Goal: Information Seeking & Learning: Learn about a topic

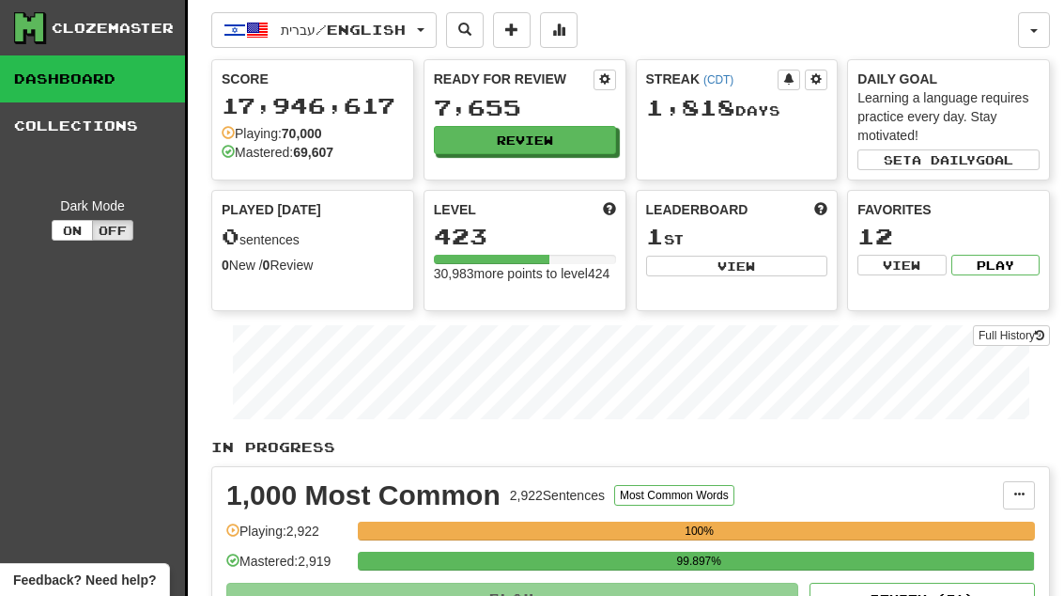
click at [552, 151] on button "Review" at bounding box center [525, 140] width 182 height 28
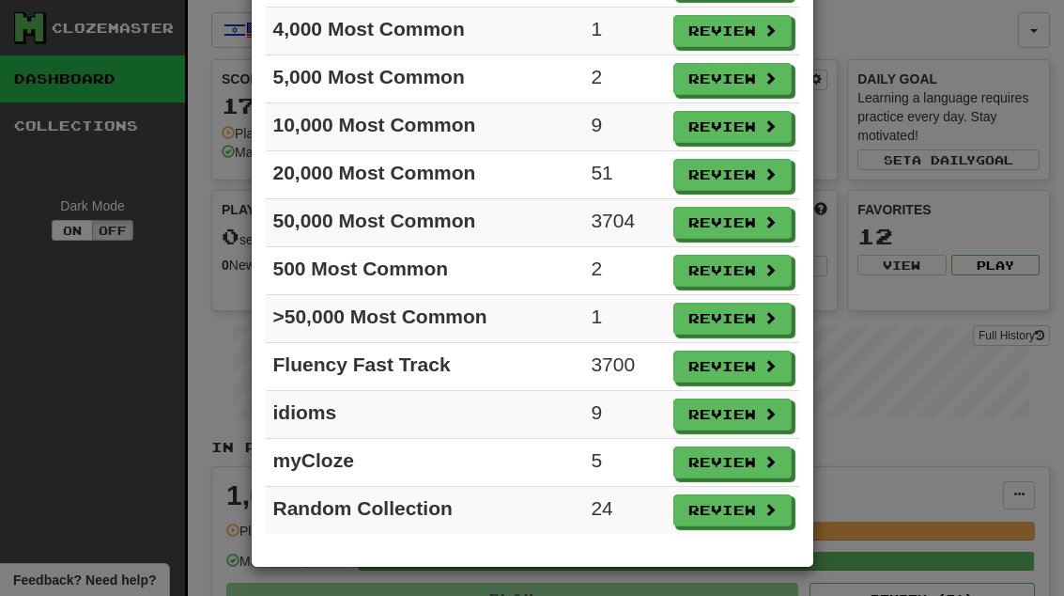
scroll to position [258, 0]
click at [749, 315] on button "Review" at bounding box center [733, 318] width 118 height 32
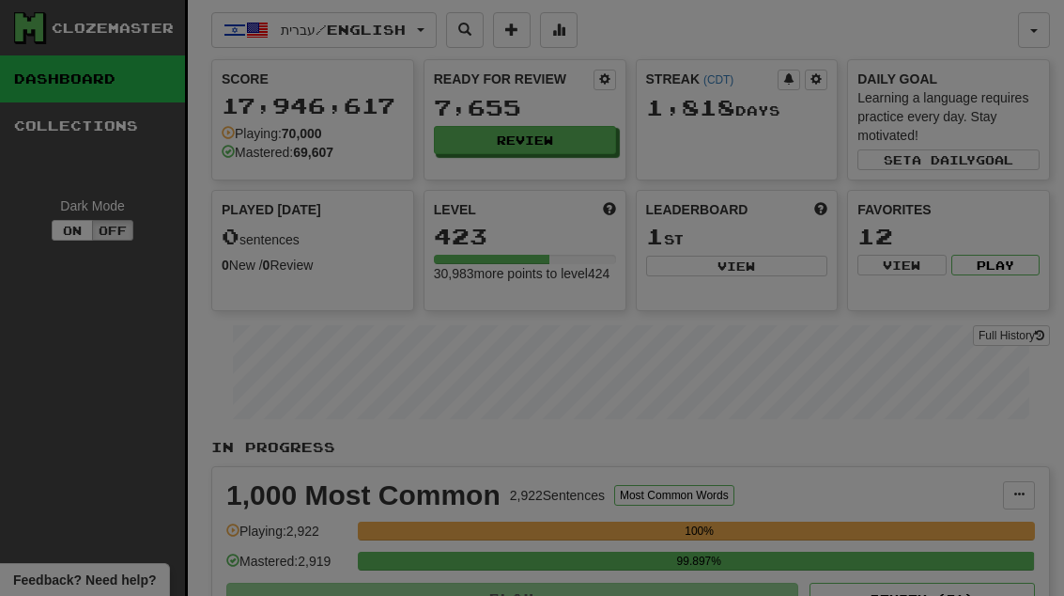
select select "**"
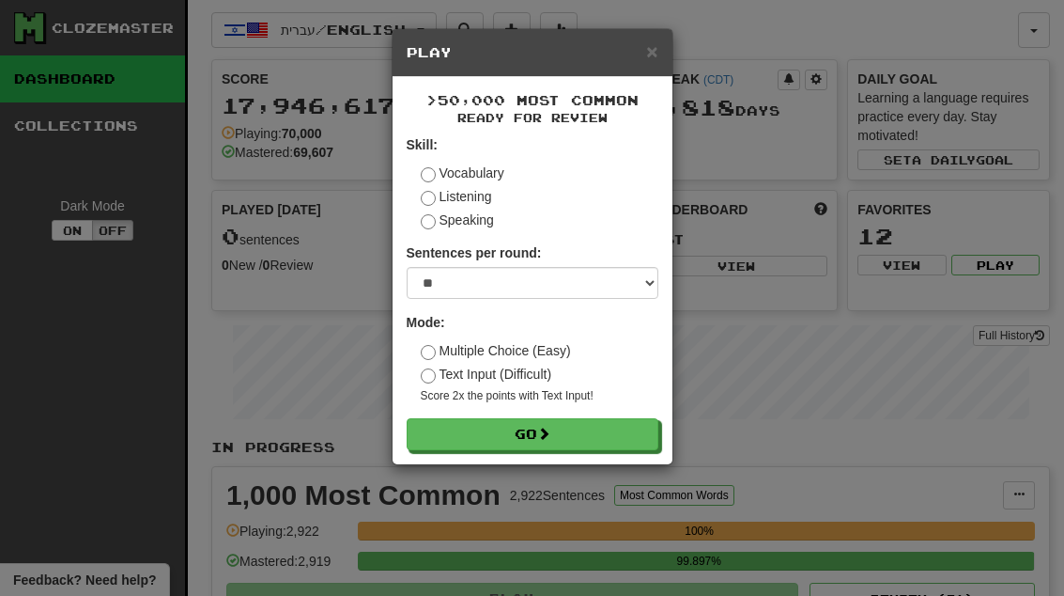
click at [630, 425] on button "Go" at bounding box center [533, 434] width 252 height 32
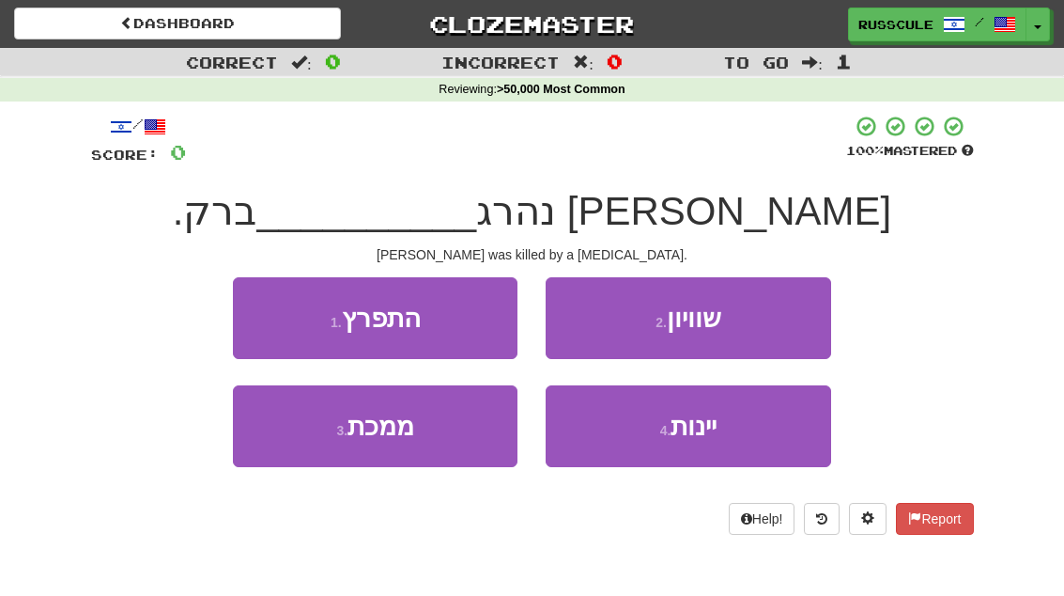
click at [441, 315] on button "1 . התפרץ" at bounding box center [375, 318] width 285 height 82
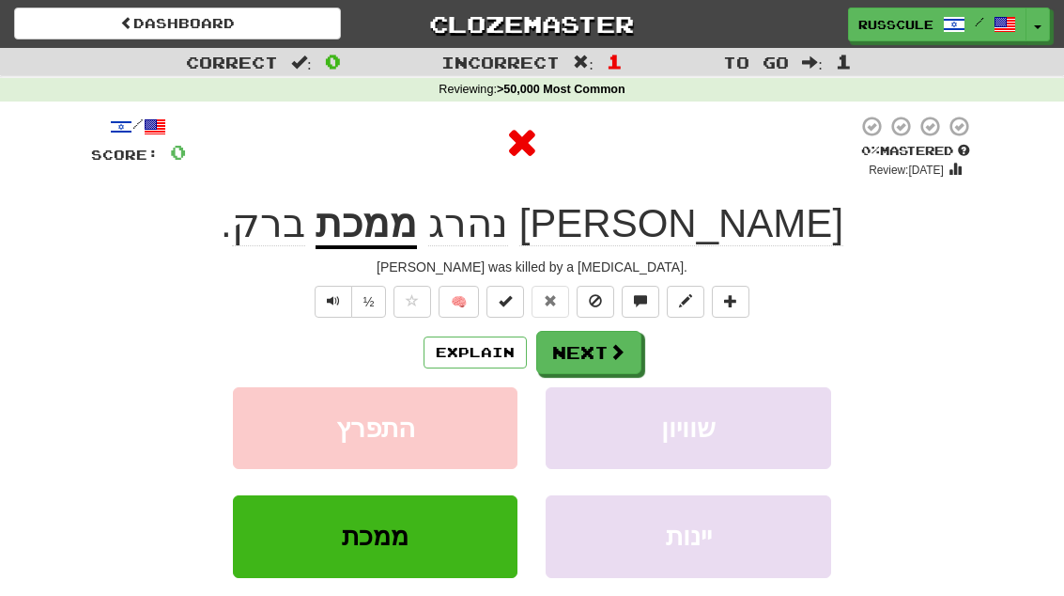
click at [615, 348] on span at bounding box center [617, 351] width 17 height 17
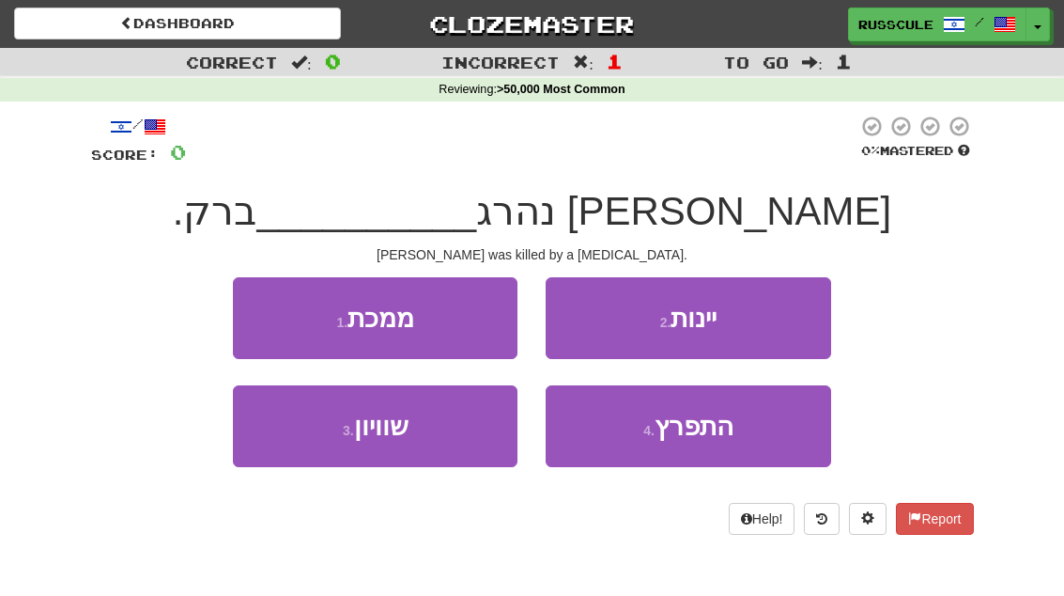
click at [442, 317] on button "1 . ממכת" at bounding box center [375, 318] width 285 height 82
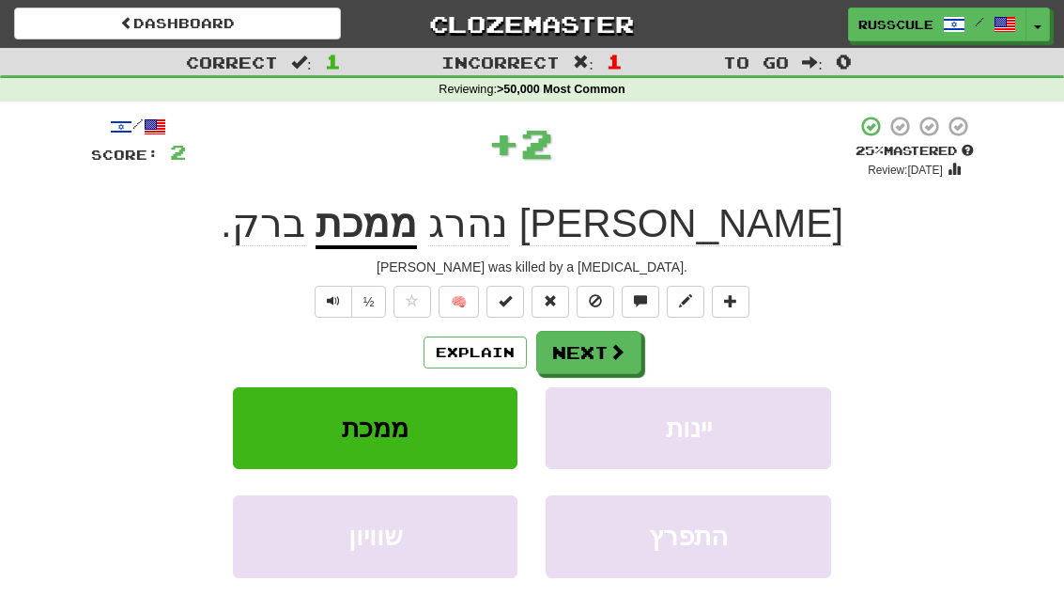
click at [587, 349] on button "Next" at bounding box center [588, 352] width 105 height 43
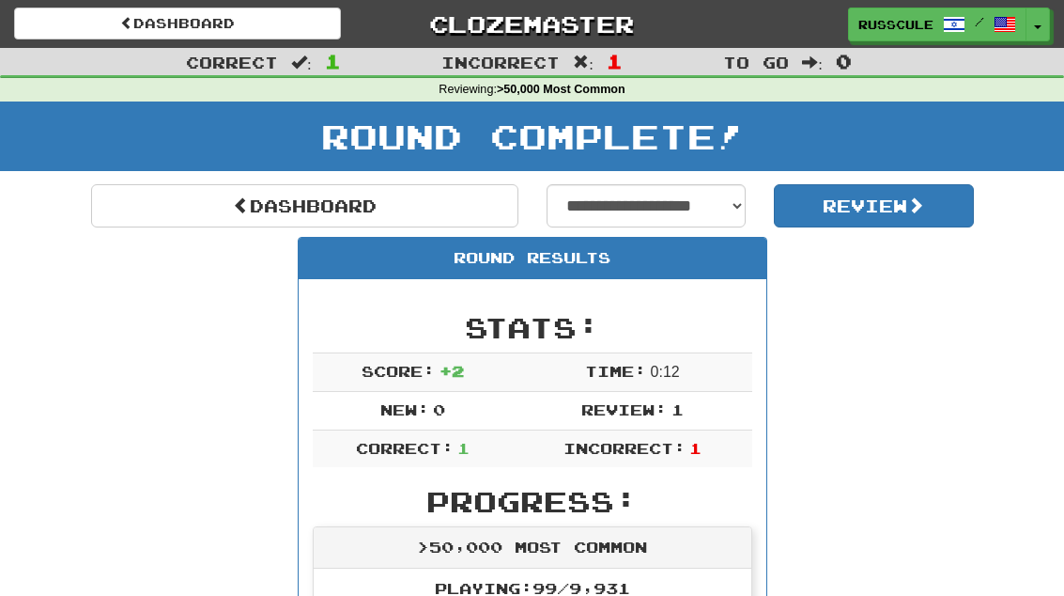
click at [349, 186] on link "Dashboard" at bounding box center [304, 205] width 427 height 43
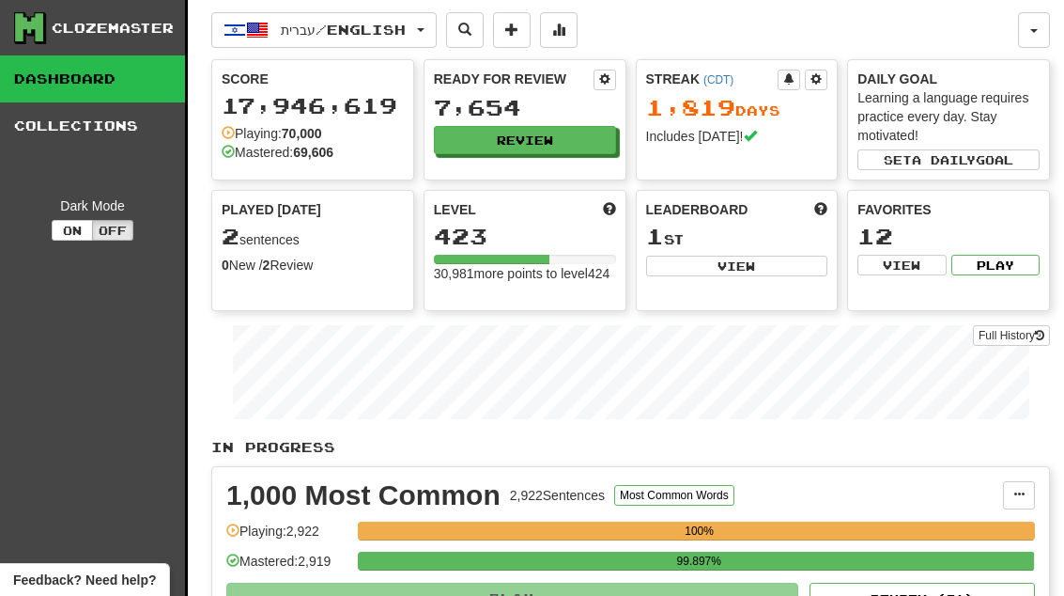
click at [544, 138] on button "Review" at bounding box center [525, 140] width 182 height 28
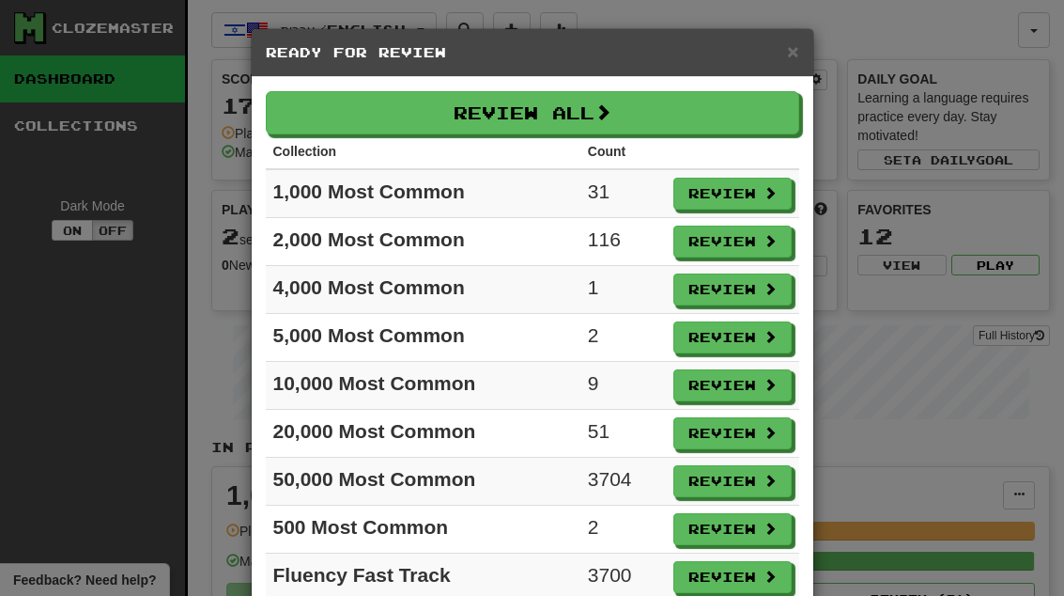
click at [750, 297] on button "Review" at bounding box center [733, 289] width 118 height 32
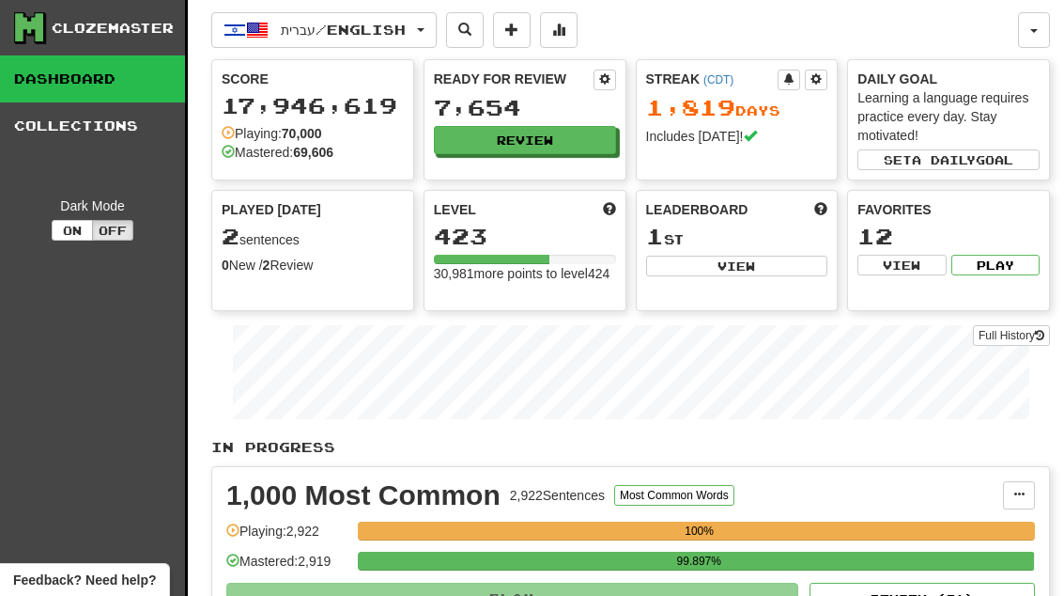
select select "**"
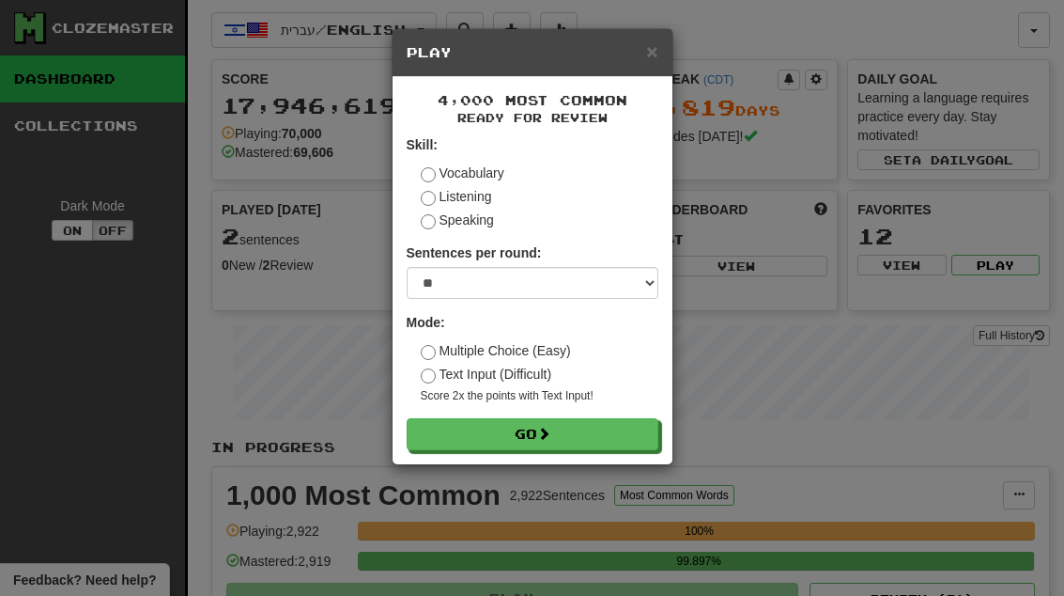
click at [625, 425] on button "Go" at bounding box center [533, 434] width 252 height 32
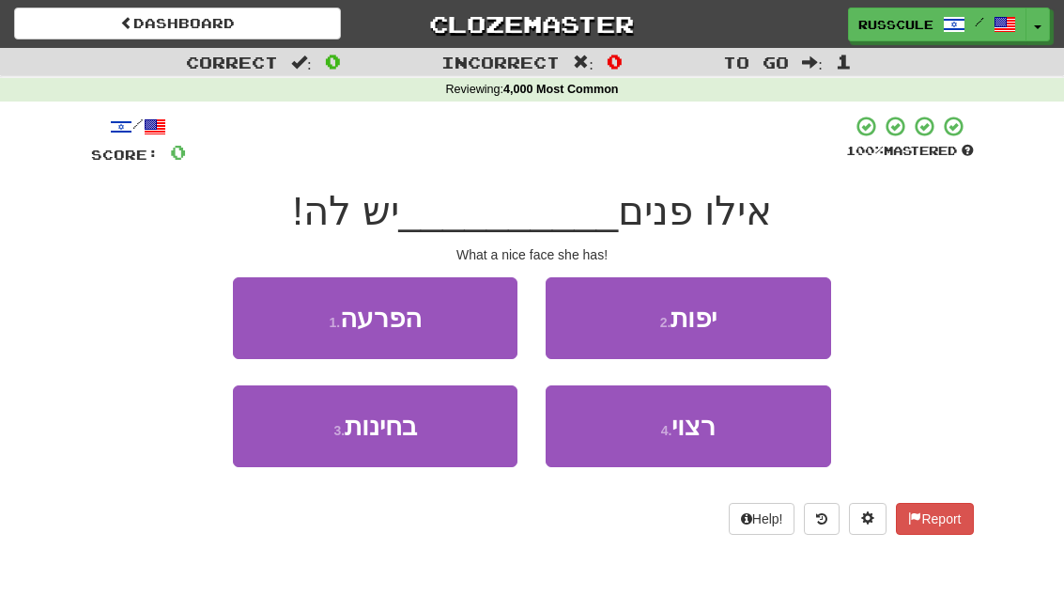
click at [724, 329] on button "2 . יפות" at bounding box center [688, 318] width 285 height 82
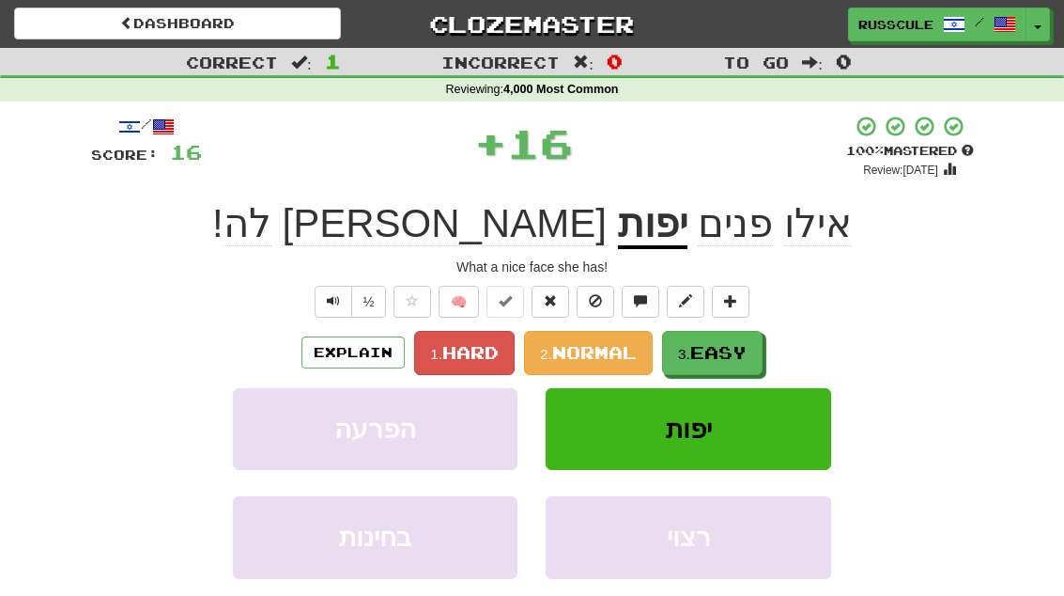
click at [705, 343] on span "Easy" at bounding box center [718, 352] width 56 height 21
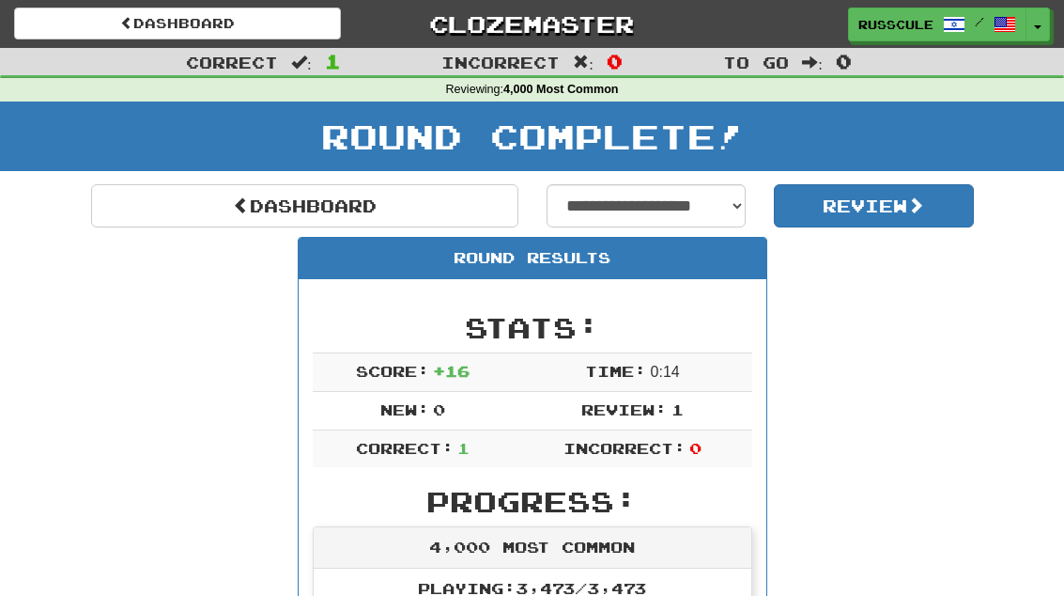
click at [218, 223] on link "Dashboard" at bounding box center [304, 205] width 427 height 43
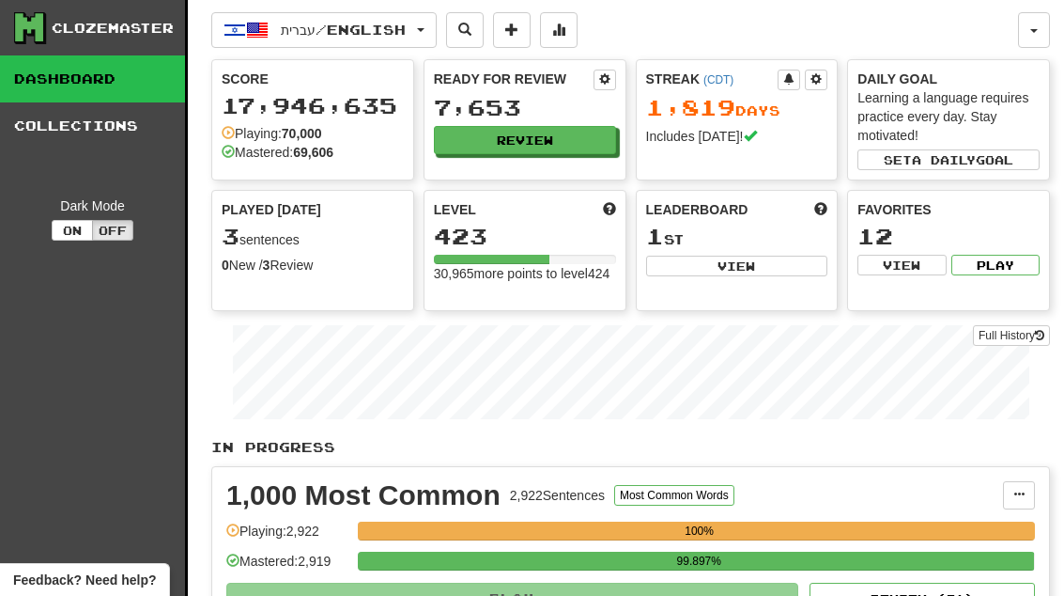
click at [589, 136] on button "Review" at bounding box center [525, 140] width 182 height 28
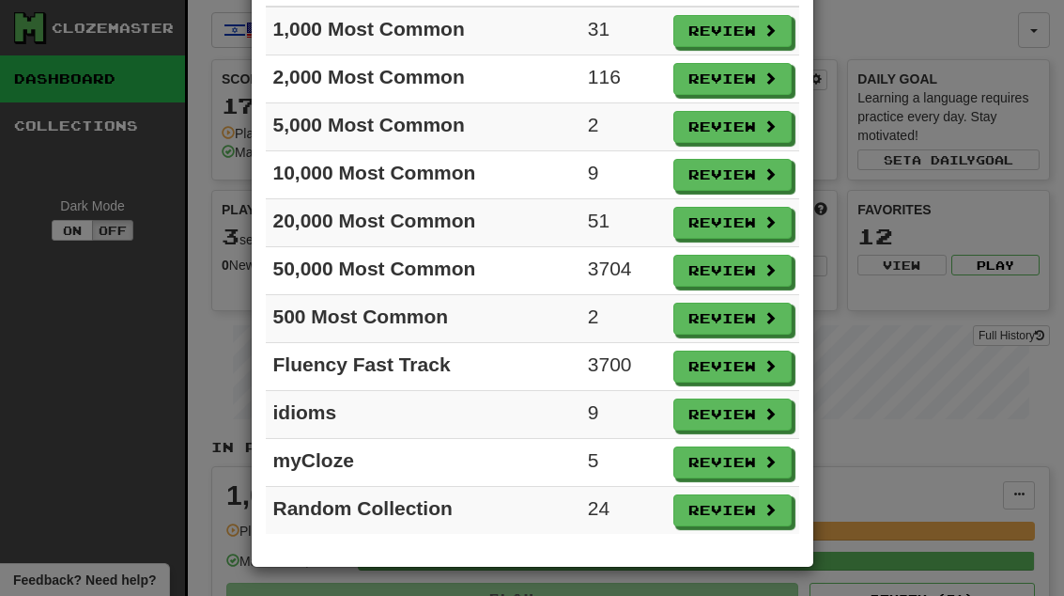
scroll to position [163, 0]
click at [744, 317] on button "Review" at bounding box center [733, 318] width 118 height 32
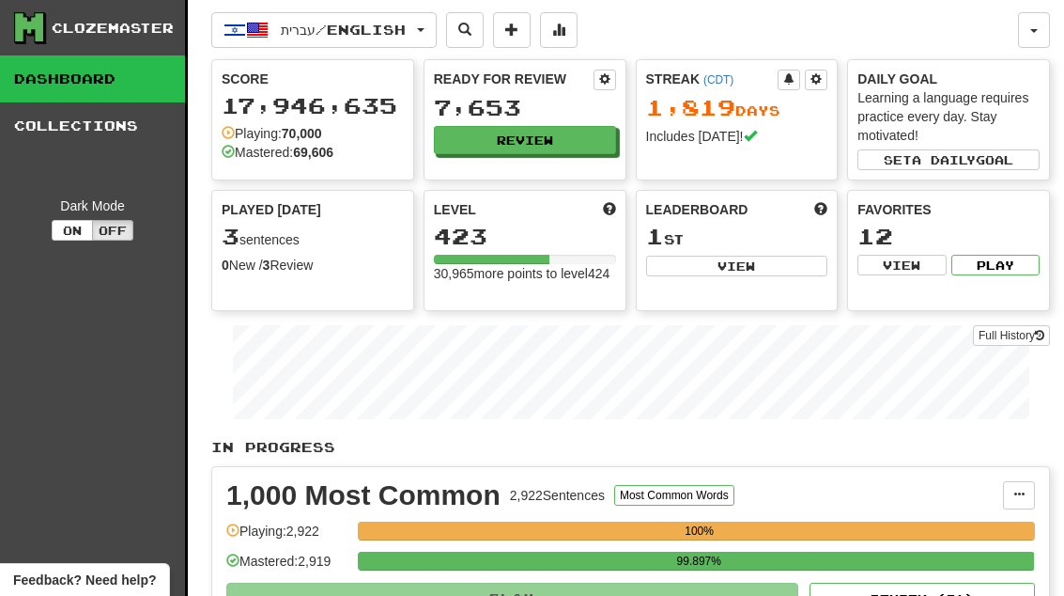
select select "**"
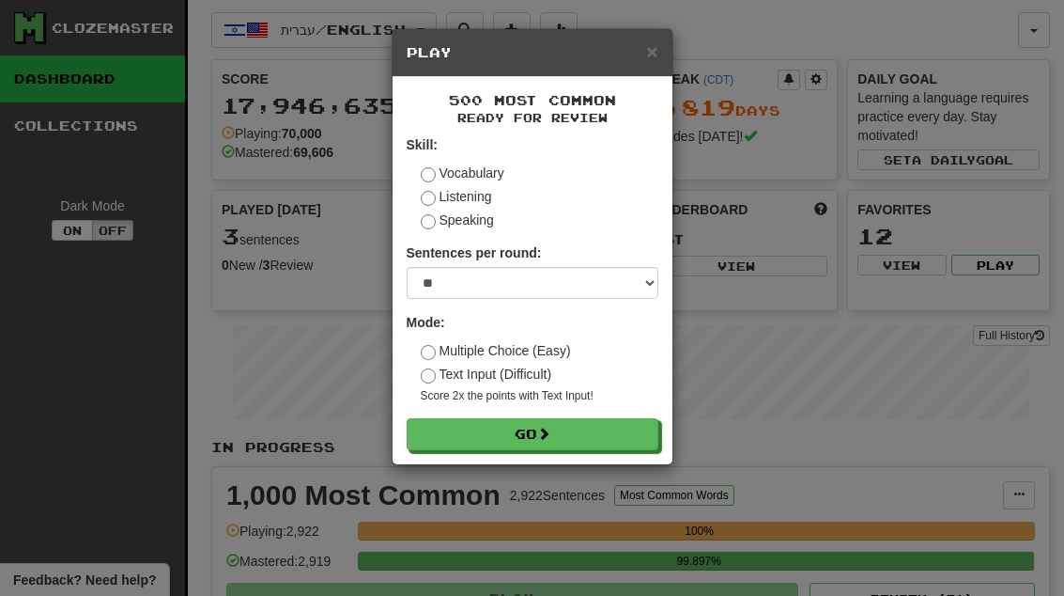
click at [628, 418] on button "Go" at bounding box center [533, 434] width 252 height 32
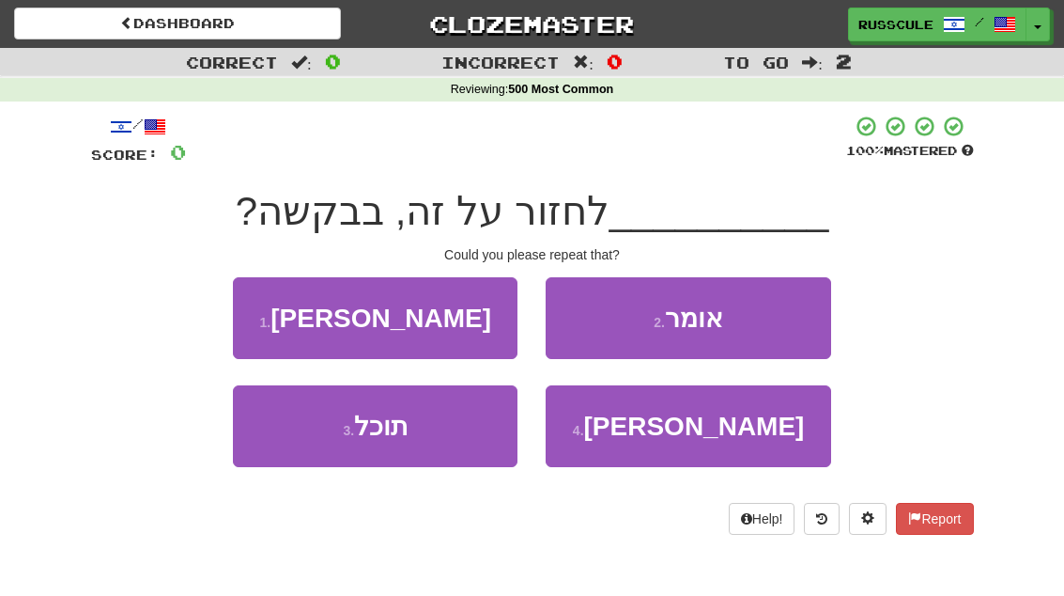
click at [446, 430] on button "3 . תוכל" at bounding box center [375, 426] width 285 height 82
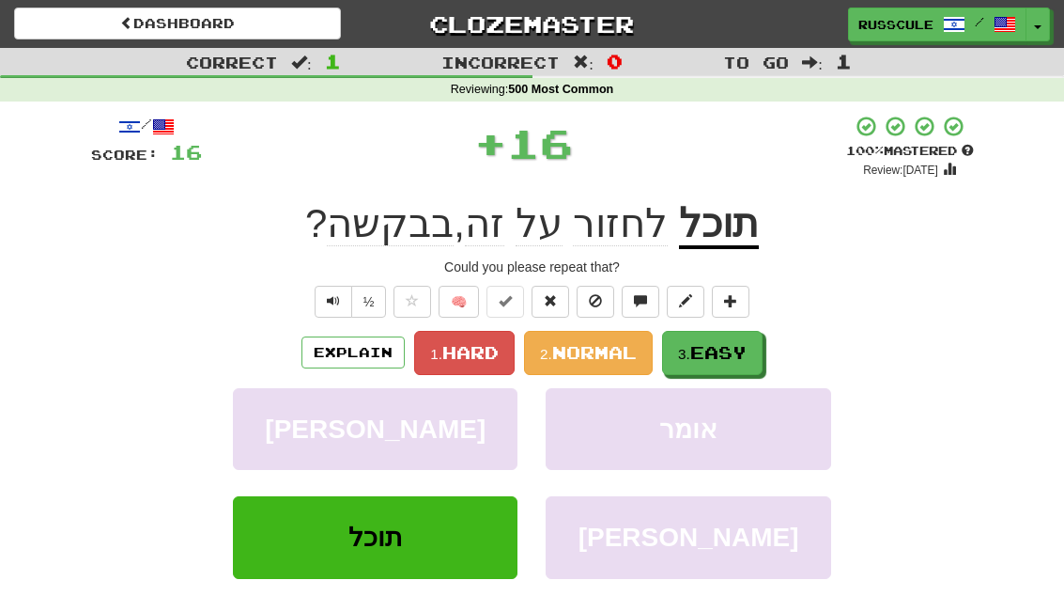
click at [714, 361] on button "3. Easy" at bounding box center [712, 353] width 101 height 44
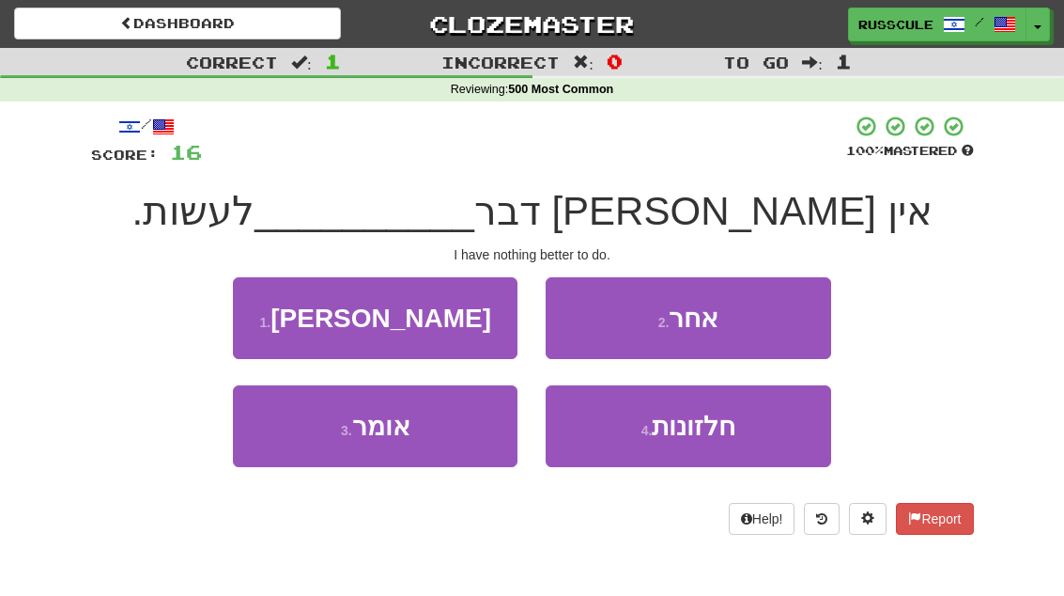
click at [789, 290] on button "2 . אחר" at bounding box center [688, 318] width 285 height 82
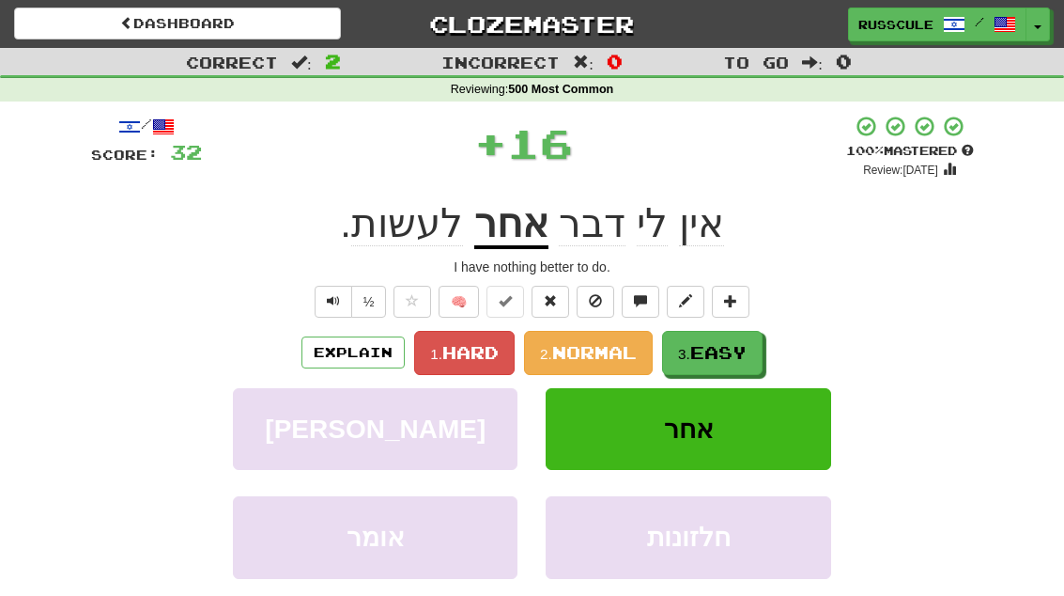
click at [726, 342] on span "Easy" at bounding box center [718, 352] width 56 height 21
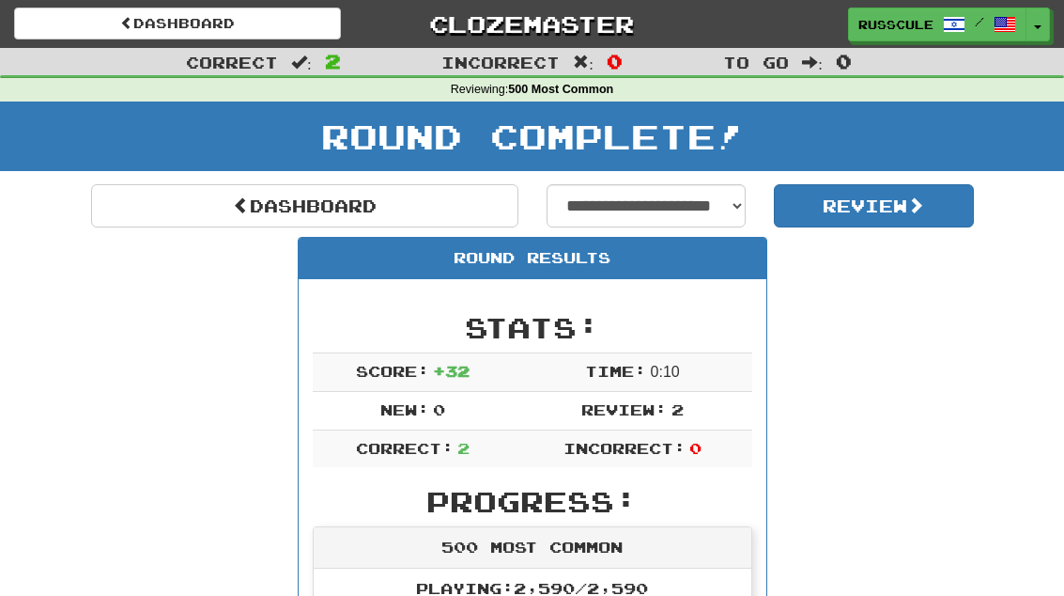
click at [342, 200] on link "Dashboard" at bounding box center [304, 205] width 427 height 43
